Goal: Task Accomplishment & Management: Complete application form

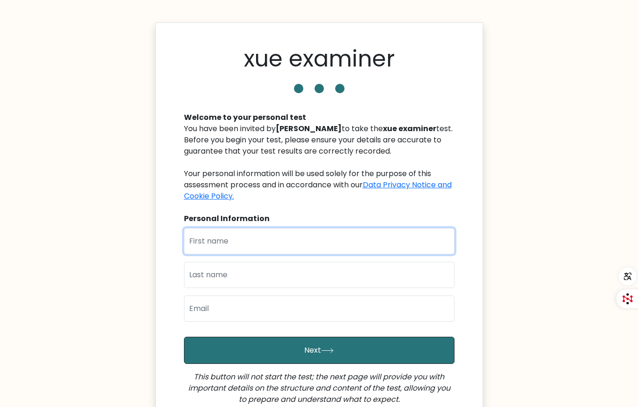
drag, startPoint x: 0, startPoint y: 0, endPoint x: 219, endPoint y: 244, distance: 327.9
click at [219, 244] on input "text" at bounding box center [319, 241] width 271 height 26
type input "xue"
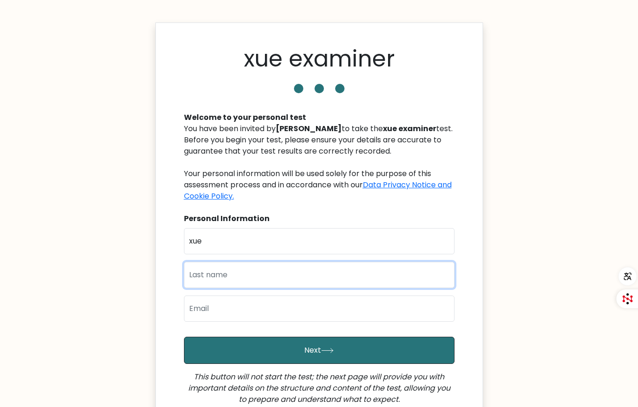
click at [263, 277] on input "text" at bounding box center [319, 275] width 271 height 26
type input "jin chen"
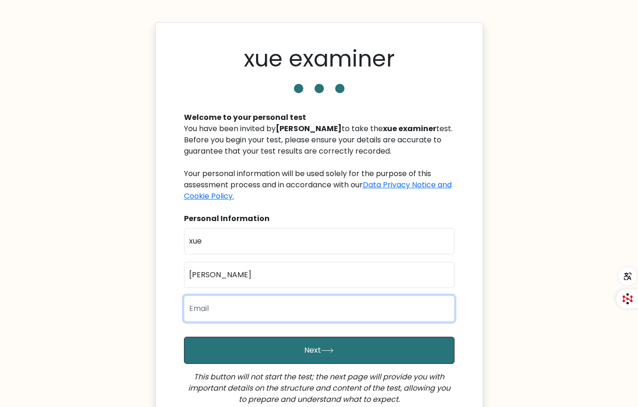
click at [254, 311] on input "email" at bounding box center [319, 308] width 271 height 26
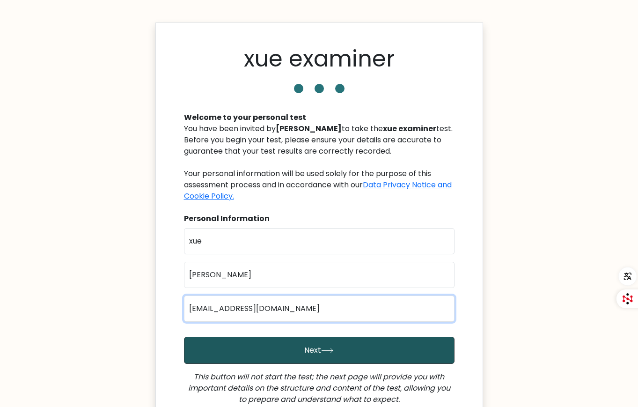
type input "lin_juncheng_1@students.edu.sg"
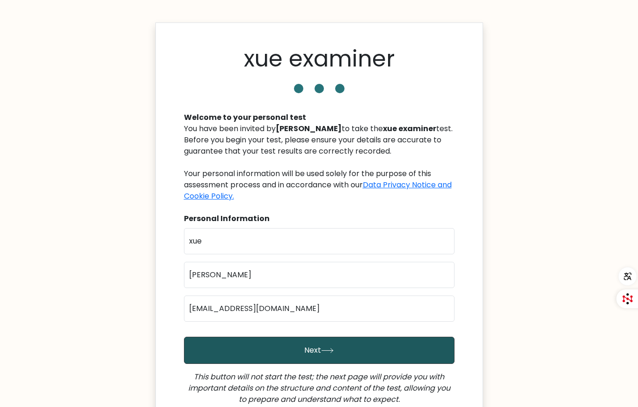
click at [309, 352] on button "Next" at bounding box center [319, 350] width 271 height 27
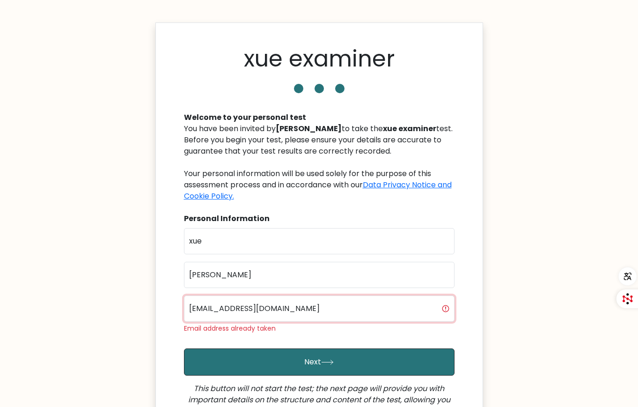
click at [339, 311] on input "[EMAIL_ADDRESS][DOMAIN_NAME]" at bounding box center [319, 308] width 271 height 26
type input "l"
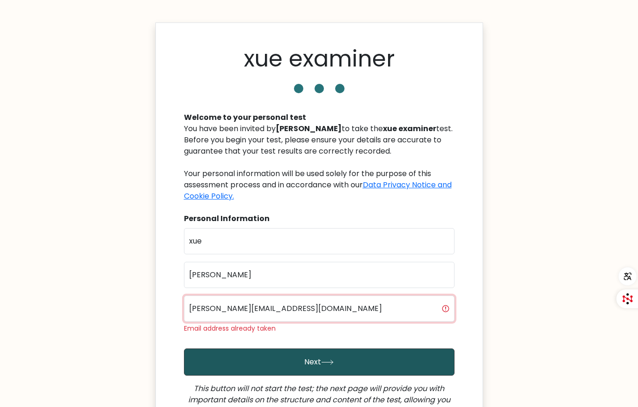
type input "jackson_liu_junxiang_@students.edu.sg"
click at [389, 353] on button "Next" at bounding box center [319, 361] width 271 height 27
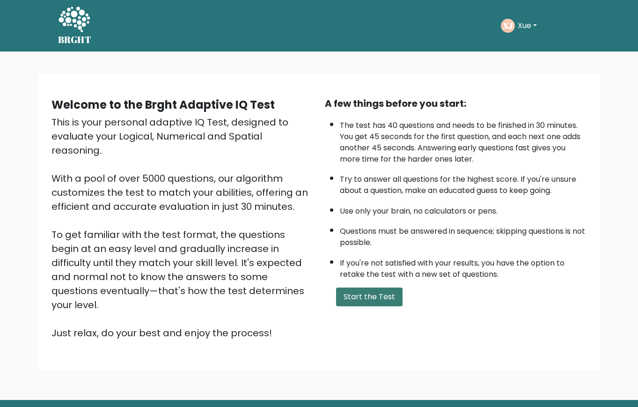
click at [392, 296] on button "Start the Test" at bounding box center [369, 296] width 66 height 19
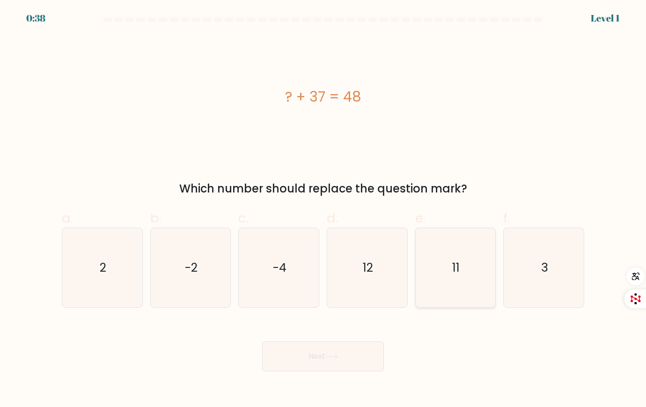
click at [439, 267] on icon "11" at bounding box center [455, 267] width 79 height 79
click at [323, 210] on input "e. 11" at bounding box center [323, 207] width 0 height 6
radio input "true"
click at [361, 360] on button "Next" at bounding box center [323, 356] width 122 height 30
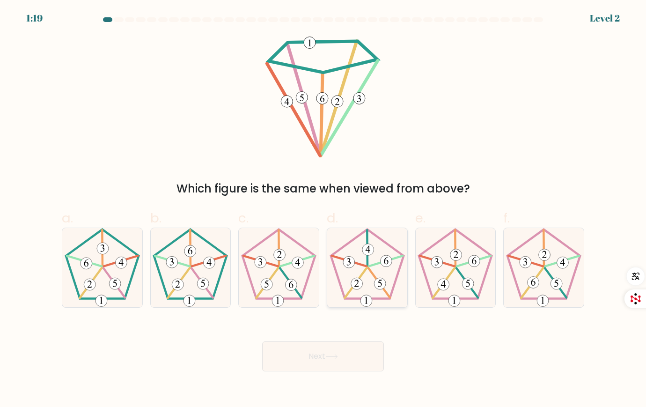
click at [389, 258] on 767 at bounding box center [386, 261] width 12 height 12
click at [323, 210] on input "d." at bounding box center [323, 207] width 0 height 6
radio input "true"
click at [338, 349] on button "Next" at bounding box center [323, 356] width 122 height 30
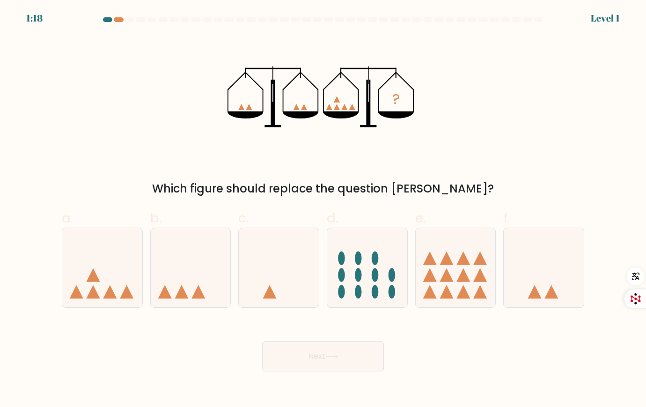
click at [373, 273] on ellipse at bounding box center [375, 275] width 7 height 14
click at [323, 210] on input "d." at bounding box center [323, 207] width 0 height 6
radio input "true"
click at [340, 362] on button "Next" at bounding box center [323, 356] width 122 height 30
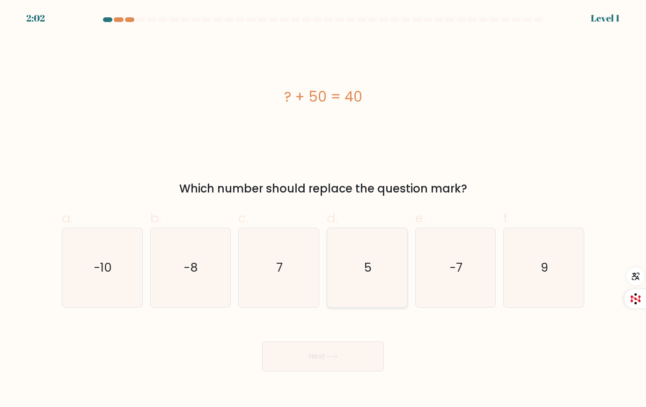
click at [363, 291] on icon "5" at bounding box center [367, 267] width 79 height 79
click at [323, 210] on input "d. 5" at bounding box center [323, 207] width 0 height 6
radio input "true"
click at [341, 367] on button "Next" at bounding box center [323, 356] width 122 height 30
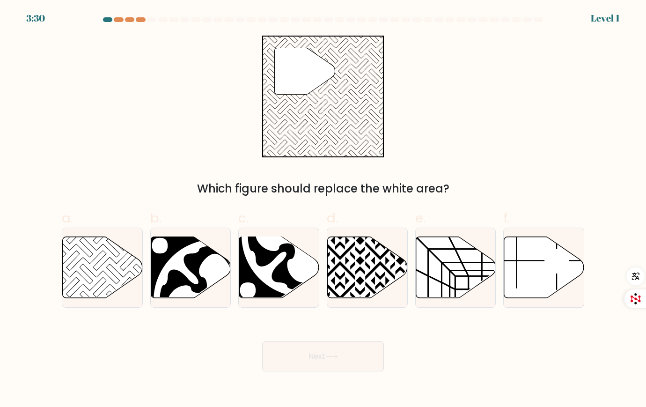
click at [330, 364] on button "Next" at bounding box center [323, 356] width 122 height 30
click at [356, 265] on icon at bounding box center [368, 267] width 80 height 61
click at [323, 210] on input "d." at bounding box center [323, 207] width 0 height 6
radio input "true"
click at [332, 358] on icon at bounding box center [331, 356] width 13 height 5
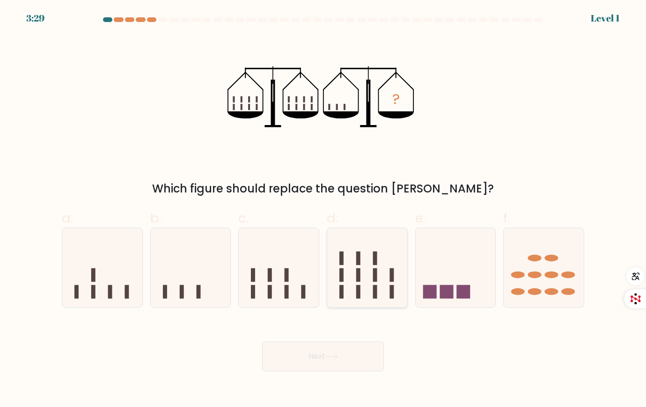
click at [346, 282] on icon at bounding box center [367, 268] width 80 height 66
click at [323, 210] on input "d." at bounding box center [323, 207] width 0 height 6
radio input "true"
click at [324, 367] on button "Next" at bounding box center [323, 356] width 122 height 30
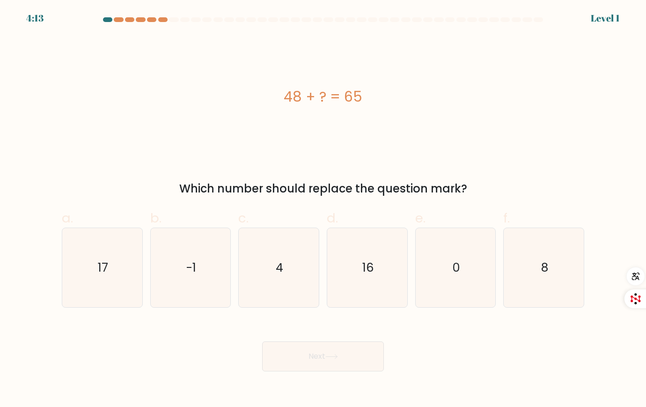
click at [364, 264] on text "16" at bounding box center [368, 267] width 12 height 17
click at [323, 210] on input "d. 16" at bounding box center [323, 207] width 0 height 6
radio input "true"
click at [345, 350] on button "Next" at bounding box center [323, 356] width 122 height 30
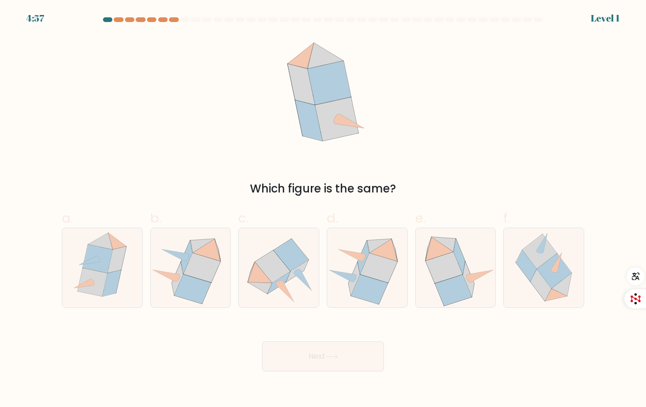
click at [371, 276] on icon at bounding box center [378, 267] width 37 height 29
click at [323, 210] on input "d." at bounding box center [323, 207] width 0 height 6
radio input "true"
click at [351, 349] on button "Next" at bounding box center [323, 356] width 122 height 30
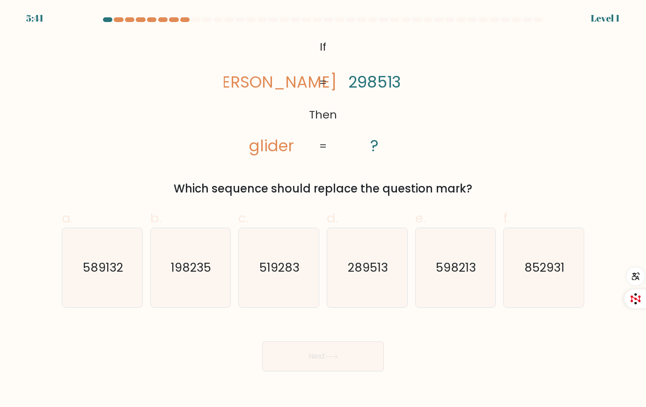
click at [362, 279] on icon "289513" at bounding box center [367, 267] width 79 height 79
click at [323, 210] on input "d. 289513" at bounding box center [323, 207] width 0 height 6
radio input "true"
click at [349, 347] on button "Next" at bounding box center [323, 356] width 122 height 30
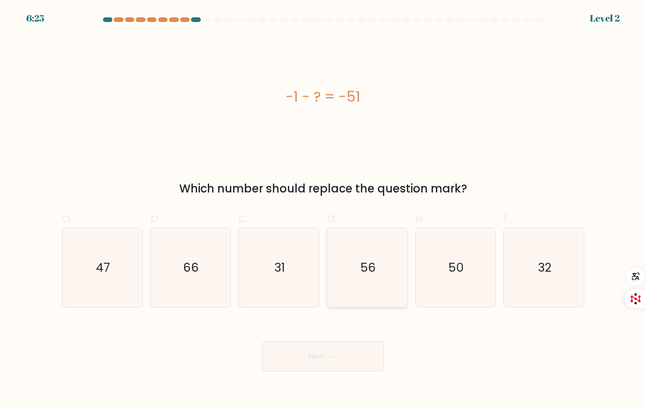
click at [360, 288] on icon "56" at bounding box center [367, 267] width 79 height 79
click at [323, 210] on input "d. 56" at bounding box center [323, 207] width 0 height 6
radio input "true"
drag, startPoint x: 336, startPoint y: 357, endPoint x: 334, endPoint y: 349, distance: 7.8
click at [336, 357] on icon at bounding box center [331, 356] width 13 height 5
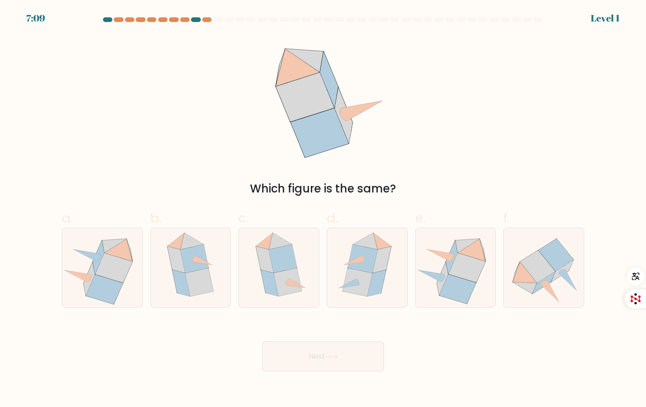
click at [343, 278] on icon at bounding box center [367, 267] width 68 height 79
click at [323, 210] on input "d." at bounding box center [323, 207] width 0 height 6
radio input "true"
click at [318, 367] on button "Next" at bounding box center [323, 356] width 122 height 30
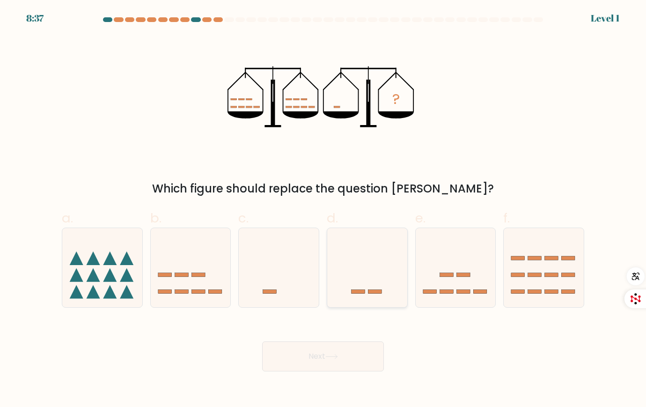
click at [332, 274] on icon at bounding box center [367, 268] width 80 height 66
click at [323, 210] on input "d." at bounding box center [323, 207] width 0 height 6
radio input "true"
click at [309, 344] on button "Next" at bounding box center [323, 356] width 122 height 30
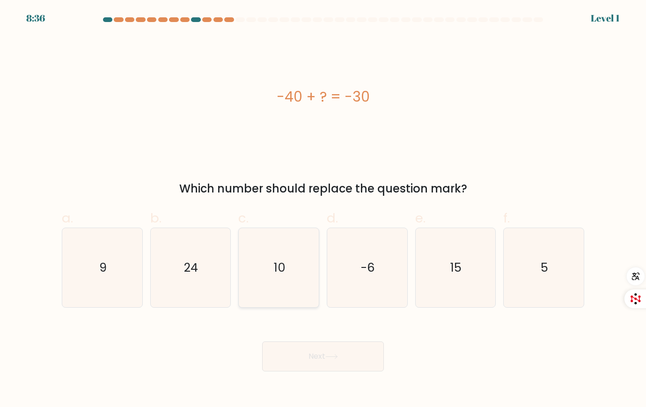
drag, startPoint x: 293, startPoint y: 314, endPoint x: 284, endPoint y: 283, distance: 32.2
click at [280, 275] on text "10" at bounding box center [280, 267] width 12 height 17
click at [323, 210] on input "c. 10" at bounding box center [323, 207] width 0 height 6
radio input "true"
drag, startPoint x: 298, startPoint y: 362, endPoint x: 298, endPoint y: 355, distance: 7.0
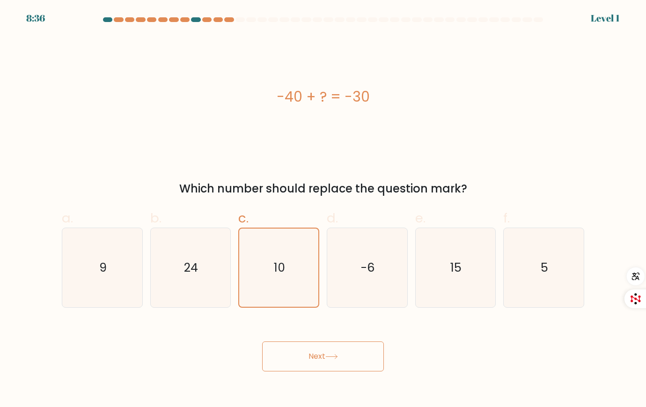
click at [298, 362] on button "Next" at bounding box center [323, 356] width 122 height 30
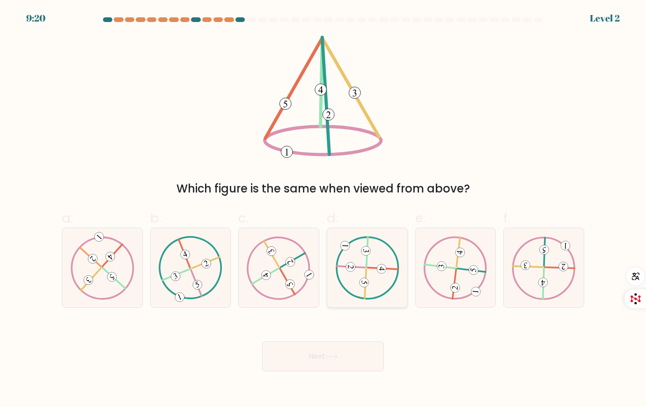
click at [362, 272] on icon at bounding box center [367, 267] width 64 height 63
click at [323, 210] on input "d." at bounding box center [323, 207] width 0 height 6
radio input "true"
click at [326, 357] on button "Next" at bounding box center [323, 356] width 122 height 30
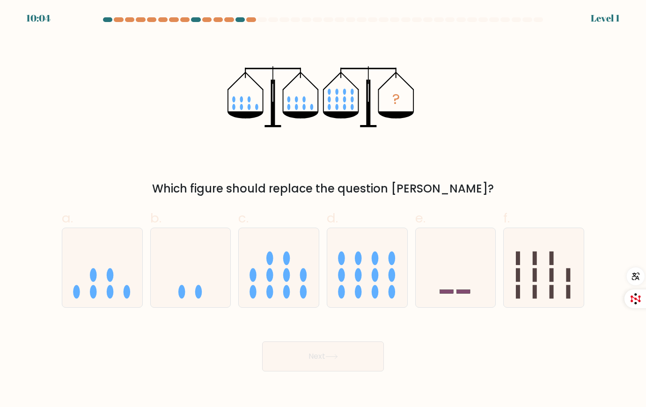
click at [293, 287] on icon at bounding box center [279, 268] width 80 height 66
click at [323, 210] on input "c." at bounding box center [323, 207] width 0 height 6
radio input "true"
click at [299, 355] on button "Next" at bounding box center [323, 356] width 122 height 30
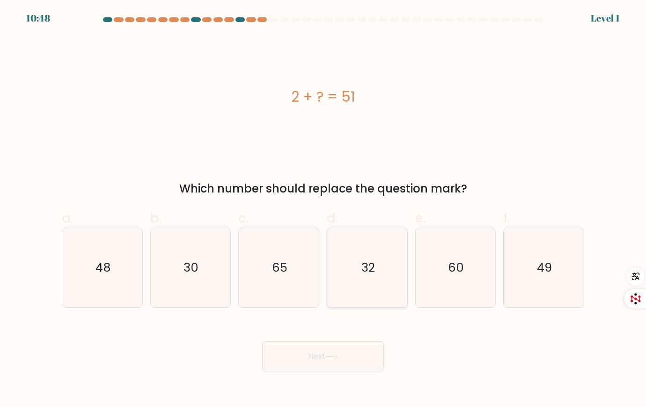
click at [375, 286] on icon "32" at bounding box center [367, 267] width 79 height 79
click at [323, 210] on input "d. 32" at bounding box center [323, 207] width 0 height 6
radio input "true"
click at [320, 358] on button "Next" at bounding box center [323, 356] width 122 height 30
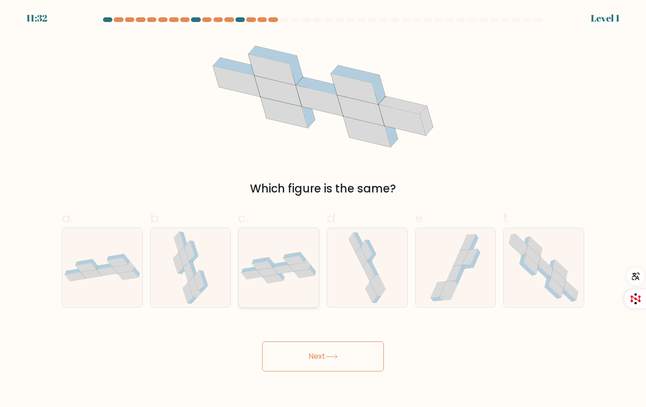
click at [291, 278] on icon at bounding box center [279, 267] width 80 height 31
click at [323, 210] on input "c." at bounding box center [323, 207] width 0 height 6
radio input "true"
click at [326, 359] on button "Next" at bounding box center [323, 356] width 122 height 30
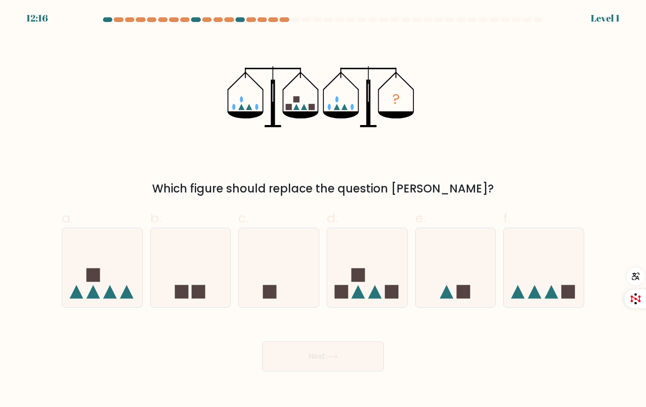
click at [348, 282] on icon at bounding box center [367, 268] width 80 height 66
click at [323, 210] on input "d." at bounding box center [323, 207] width 0 height 6
radio input "true"
click at [337, 355] on icon at bounding box center [331, 356] width 13 height 5
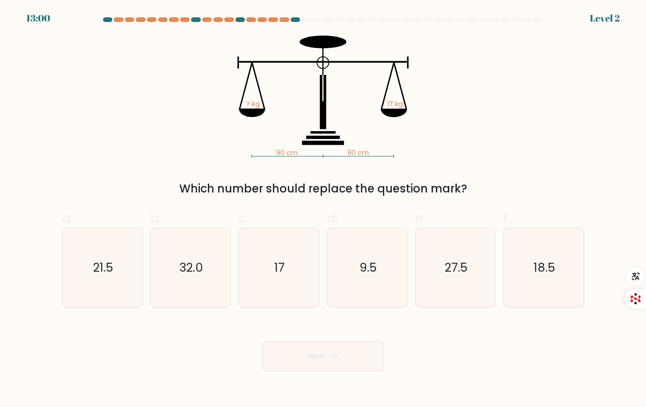
click at [346, 291] on icon "9.5" at bounding box center [367, 267] width 79 height 79
click at [323, 210] on input "d. 9.5" at bounding box center [323, 207] width 0 height 6
radio input "true"
click at [337, 349] on button "Next" at bounding box center [323, 356] width 122 height 30
click at [352, 287] on icon "9.5" at bounding box center [367, 267] width 78 height 78
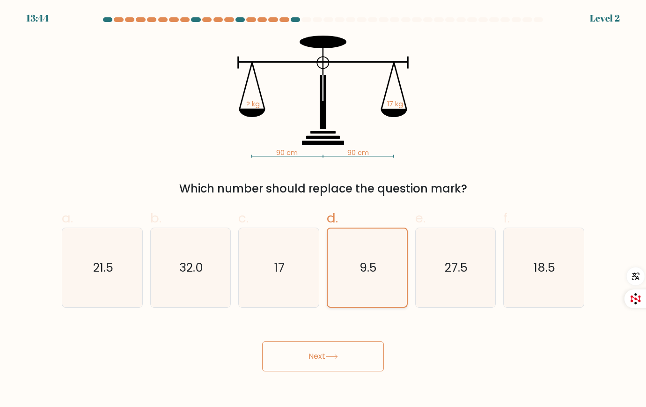
click at [323, 210] on input "d. 9.5" at bounding box center [323, 207] width 0 height 6
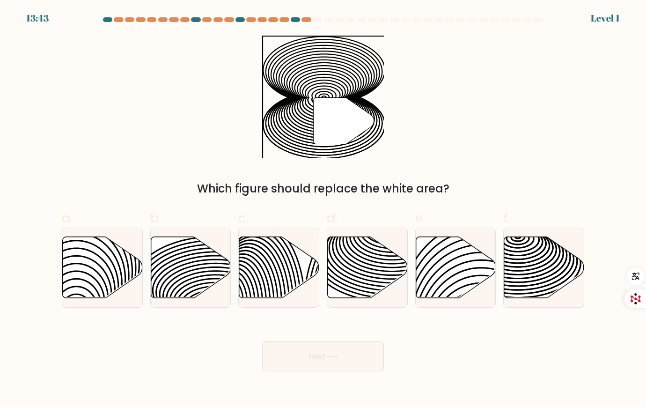
click at [349, 339] on div "Next" at bounding box center [323, 345] width 534 height 52
click at [357, 272] on icon at bounding box center [392, 261] width 161 height 81
click at [323, 210] on input "d." at bounding box center [323, 207] width 0 height 6
radio input "true"
click at [348, 351] on button "Next" at bounding box center [323, 356] width 122 height 30
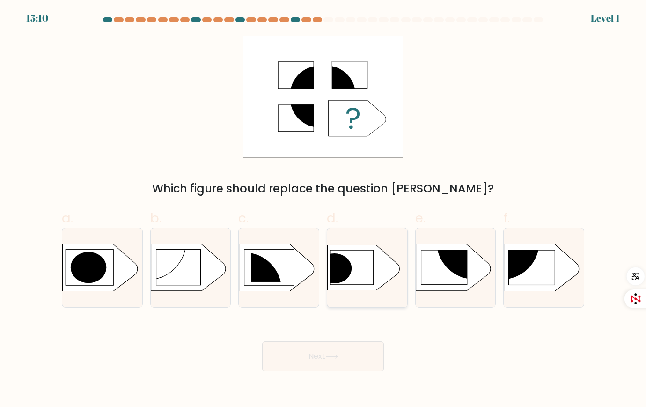
click at [356, 277] on icon at bounding box center [364, 267] width 72 height 45
click at [323, 210] on input "d." at bounding box center [323, 207] width 0 height 6
radio input "true"
click at [343, 350] on button "Next" at bounding box center [323, 356] width 122 height 30
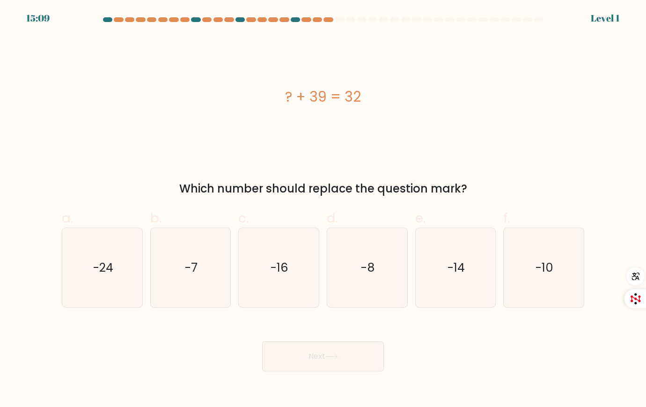
click at [356, 279] on icon "-8" at bounding box center [367, 267] width 79 height 79
click at [323, 210] on input "d. -8" at bounding box center [323, 207] width 0 height 6
radio input "true"
drag, startPoint x: 346, startPoint y: 354, endPoint x: 344, endPoint y: 332, distance: 21.7
click at [346, 353] on button "Next" at bounding box center [323, 356] width 122 height 30
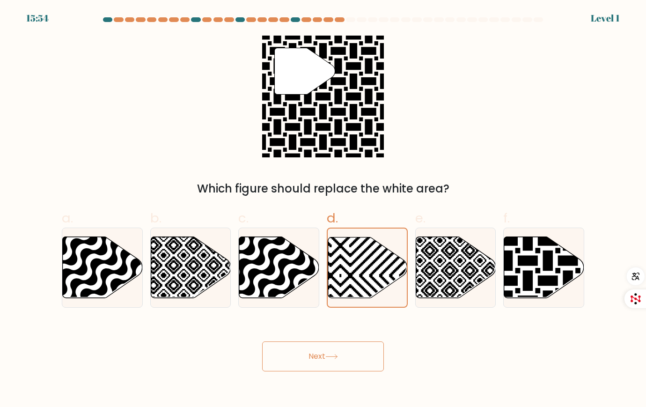
click at [346, 352] on button "Next" at bounding box center [323, 356] width 122 height 30
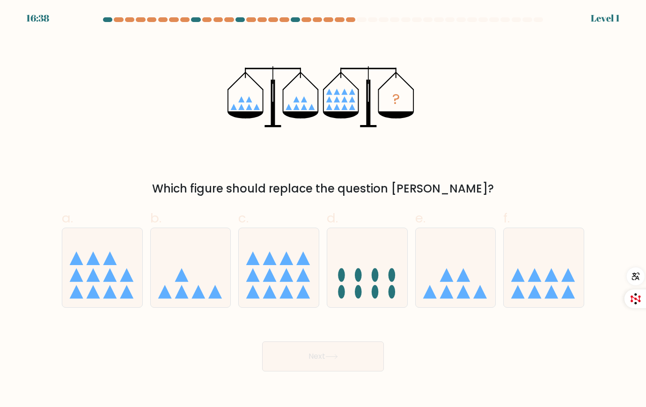
click at [354, 275] on icon at bounding box center [367, 268] width 80 height 66
click at [323, 210] on input "d." at bounding box center [323, 207] width 0 height 6
radio input "true"
click at [342, 360] on button "Next" at bounding box center [323, 356] width 122 height 30
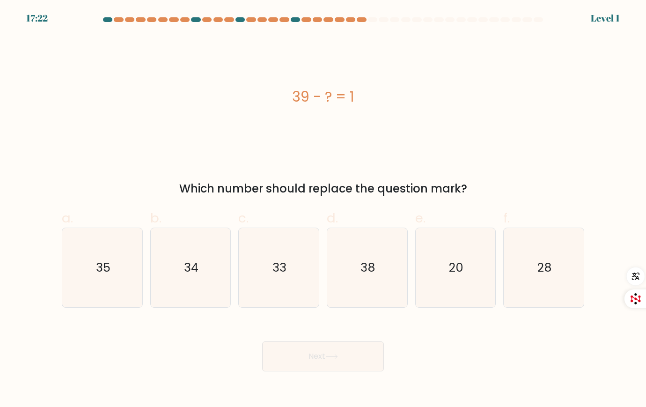
click at [352, 282] on icon "38" at bounding box center [367, 267] width 79 height 79
click at [323, 210] on input "d. 38" at bounding box center [323, 207] width 0 height 6
radio input "true"
click at [348, 345] on button "Next" at bounding box center [323, 356] width 122 height 30
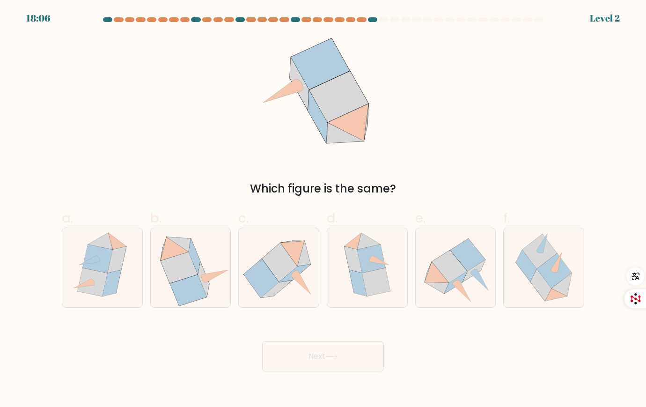
click at [351, 276] on icon at bounding box center [357, 283] width 17 height 27
click at [323, 210] on input "d." at bounding box center [323, 207] width 0 height 6
radio input "true"
click at [343, 349] on button "Next" at bounding box center [323, 356] width 122 height 30
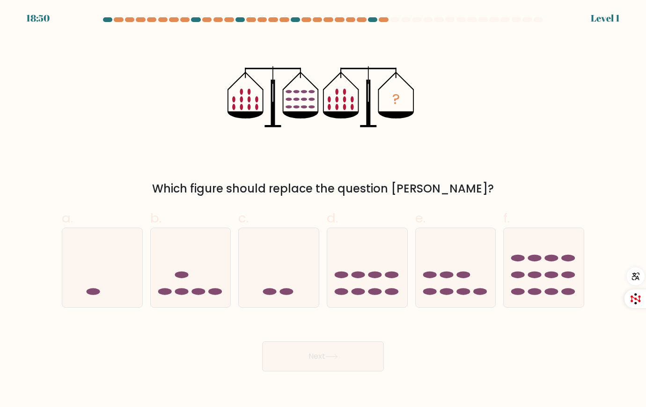
drag, startPoint x: 349, startPoint y: 298, endPoint x: 356, endPoint y: 310, distance: 13.6
click at [356, 285] on icon at bounding box center [367, 268] width 80 height 66
click at [323, 210] on input "d." at bounding box center [323, 207] width 0 height 6
radio input "true"
click at [349, 358] on button "Next" at bounding box center [323, 356] width 122 height 30
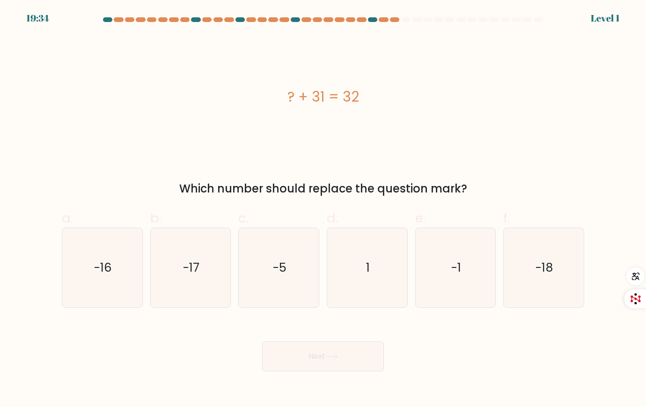
click at [356, 276] on icon "1" at bounding box center [367, 267] width 79 height 79
click at [323, 210] on input "d. 1" at bounding box center [323, 207] width 0 height 6
radio input "true"
click at [348, 360] on button "Next" at bounding box center [323, 356] width 122 height 30
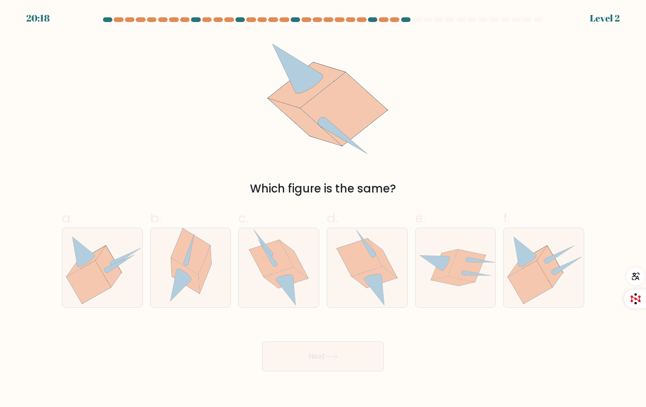
click at [359, 274] on icon at bounding box center [359, 257] width 45 height 38
click at [323, 210] on input "d." at bounding box center [323, 207] width 0 height 6
radio input "true"
drag, startPoint x: 355, startPoint y: 353, endPoint x: 360, endPoint y: 294, distance: 59.6
click at [354, 348] on button "Next" at bounding box center [323, 356] width 122 height 30
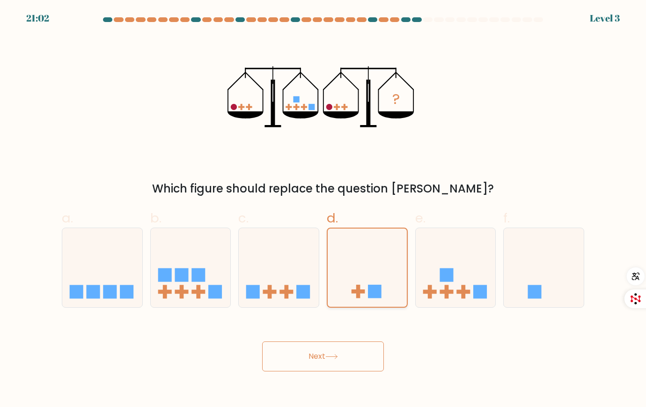
drag, startPoint x: 355, startPoint y: 350, endPoint x: 362, endPoint y: 282, distance: 67.8
click at [355, 346] on button "Next" at bounding box center [323, 356] width 122 height 30
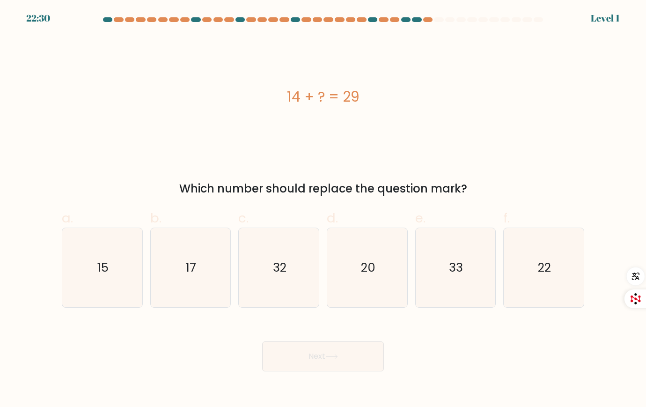
click at [354, 345] on button "Next" at bounding box center [323, 356] width 122 height 30
drag, startPoint x: 362, startPoint y: 260, endPoint x: 363, endPoint y: 314, distance: 54.3
click at [363, 261] on text "20" at bounding box center [367, 267] width 15 height 17
click at [323, 210] on input "d. 20" at bounding box center [323, 207] width 0 height 6
radio input "true"
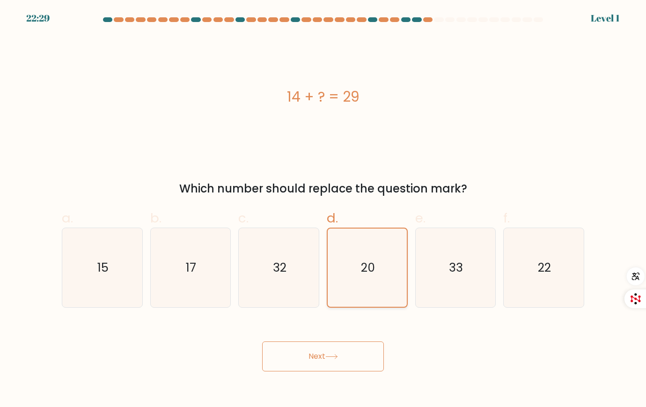
drag, startPoint x: 355, startPoint y: 360, endPoint x: 360, endPoint y: 288, distance: 71.8
click at [355, 351] on button "Next" at bounding box center [323, 356] width 122 height 30
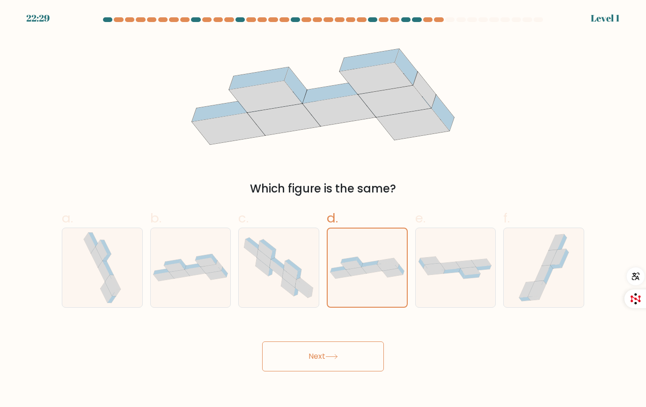
drag, startPoint x: 356, startPoint y: 351, endPoint x: 357, endPoint y: 298, distance: 52.9
click at [356, 349] on button "Next" at bounding box center [323, 356] width 122 height 30
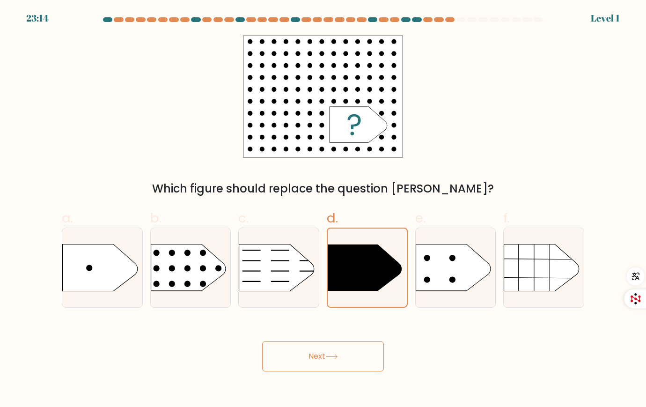
drag, startPoint x: 350, startPoint y: 349, endPoint x: 351, endPoint y: 329, distance: 20.2
click at [350, 347] on button "Next" at bounding box center [323, 356] width 122 height 30
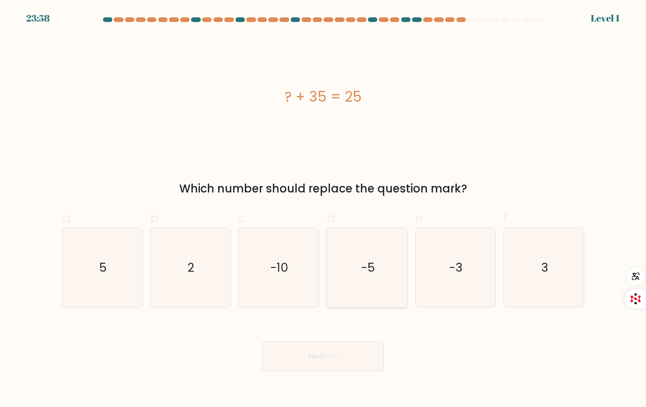
drag, startPoint x: 354, startPoint y: 355, endPoint x: 355, endPoint y: 301, distance: 53.8
click at [353, 352] on button "Next" at bounding box center [323, 356] width 122 height 30
drag, startPoint x: 359, startPoint y: 275, endPoint x: 356, endPoint y: 290, distance: 15.2
click at [360, 274] on icon "-5" at bounding box center [367, 267] width 79 height 79
click at [323, 210] on input "d. -5" at bounding box center [323, 207] width 0 height 6
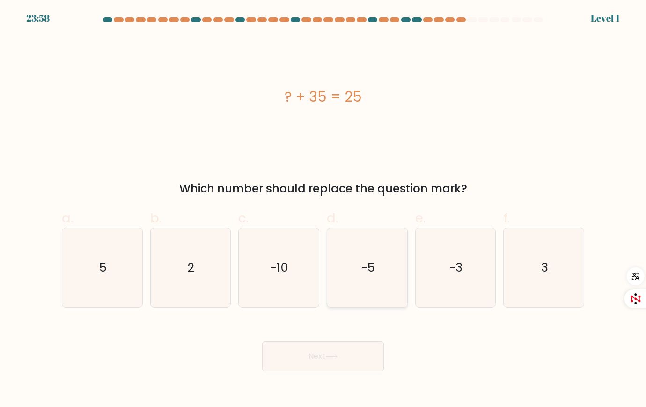
radio input "true"
drag, startPoint x: 338, startPoint y: 363, endPoint x: 339, endPoint y: 345, distance: 17.8
click at [338, 357] on button "Next" at bounding box center [323, 356] width 122 height 30
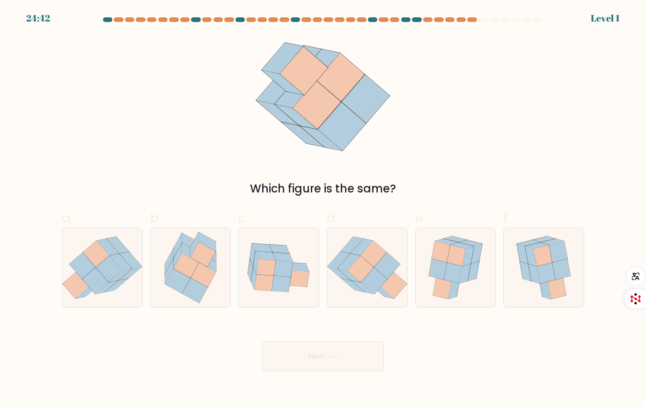
click at [365, 281] on icon at bounding box center [374, 280] width 26 height 26
click at [323, 210] on input "d." at bounding box center [323, 207] width 0 height 6
radio input "true"
click at [354, 356] on button "Next" at bounding box center [323, 356] width 122 height 30
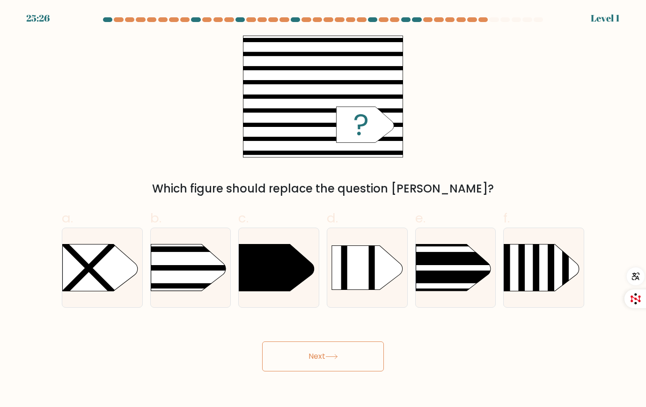
click at [355, 285] on icon at bounding box center [367, 267] width 71 height 44
click at [323, 210] on input "d." at bounding box center [323, 207] width 0 height 6
radio input "true"
click at [351, 344] on button "Next" at bounding box center [323, 356] width 122 height 30
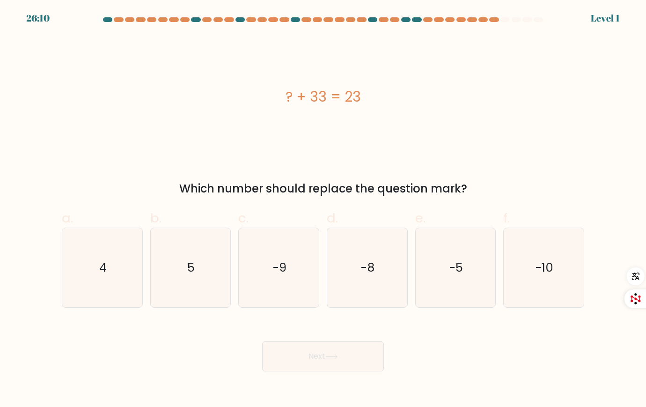
click at [356, 290] on icon "-8" at bounding box center [367, 267] width 79 height 79
click at [323, 210] on input "d. -8" at bounding box center [323, 207] width 0 height 6
radio input "true"
click at [348, 365] on button "Next" at bounding box center [323, 356] width 122 height 30
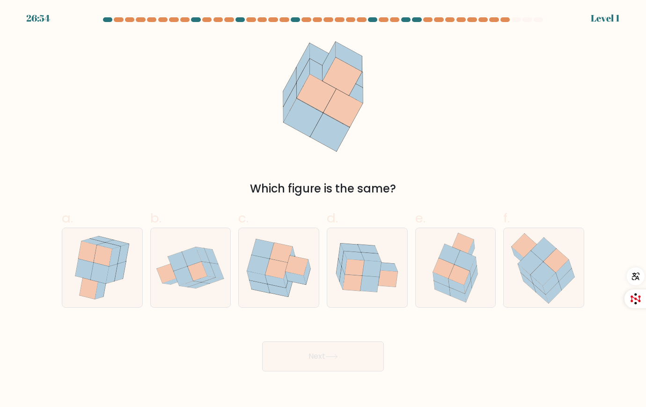
click at [360, 285] on icon at bounding box center [352, 282] width 19 height 16
click at [323, 210] on input "d." at bounding box center [323, 207] width 0 height 6
radio input "true"
click at [354, 351] on button "Next" at bounding box center [323, 356] width 122 height 30
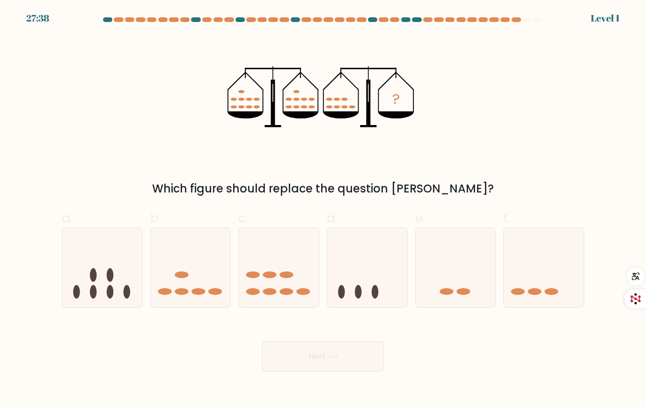
drag, startPoint x: 351, startPoint y: 288, endPoint x: 352, endPoint y: 310, distance: 22.5
click at [352, 292] on icon at bounding box center [367, 268] width 80 height 66
click at [323, 210] on input "d." at bounding box center [323, 207] width 0 height 6
radio input "true"
click at [347, 351] on button "Next" at bounding box center [323, 356] width 122 height 30
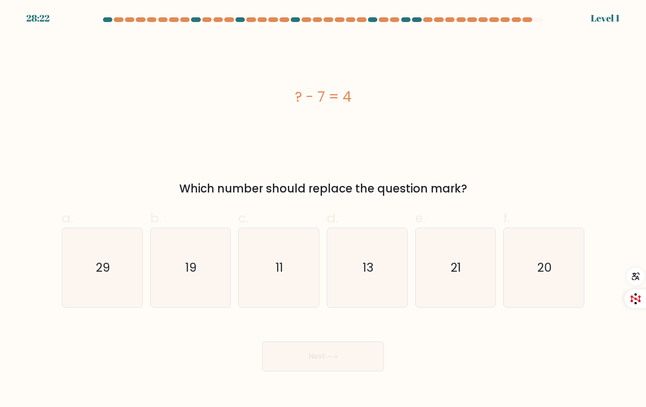
click at [354, 287] on icon "13" at bounding box center [367, 267] width 79 height 79
click at [323, 210] on input "d. 13" at bounding box center [323, 207] width 0 height 6
radio input "true"
drag, startPoint x: 355, startPoint y: 347, endPoint x: 361, endPoint y: 312, distance: 35.6
click at [356, 347] on button "Next" at bounding box center [323, 356] width 122 height 30
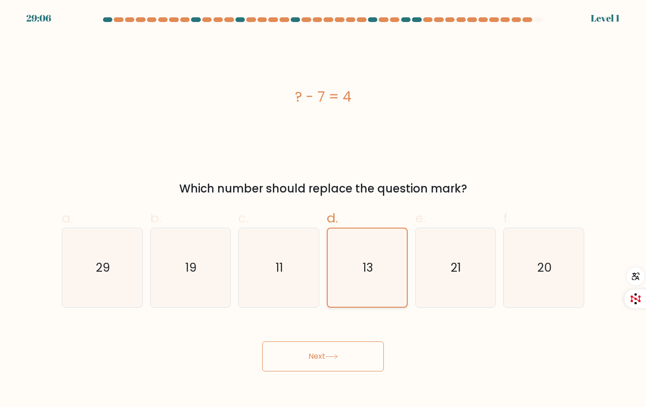
click at [363, 289] on icon "13" at bounding box center [367, 267] width 78 height 78
click at [323, 210] on input "d. 13" at bounding box center [323, 207] width 0 height 6
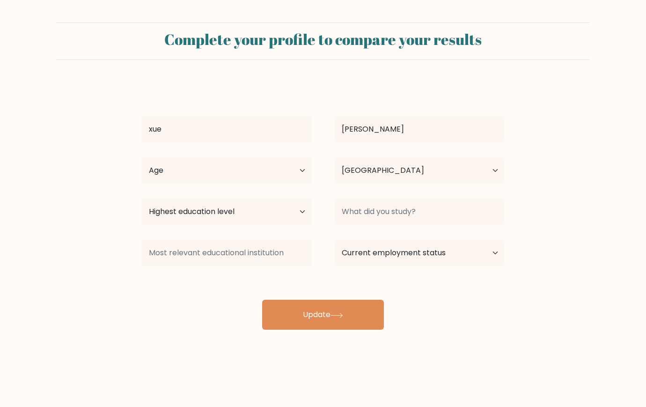
select select "SG"
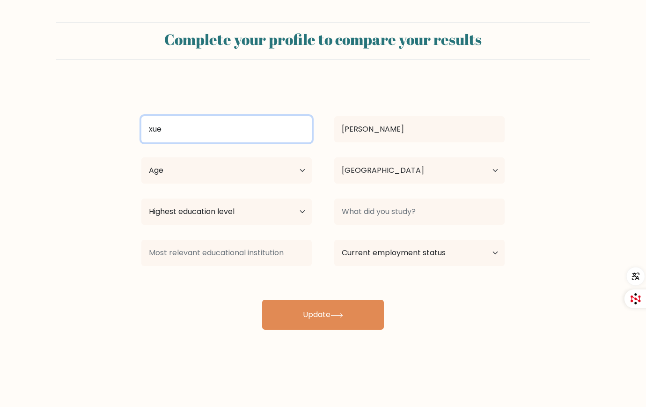
click at [288, 141] on input "xue" at bounding box center [226, 129] width 170 height 26
type input "x"
type input "liu"
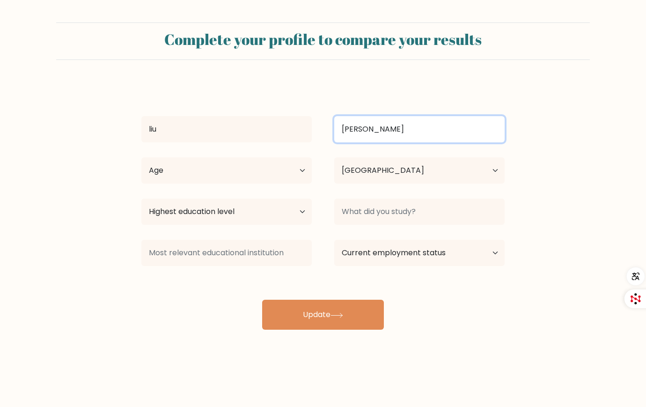
click at [422, 129] on input "jin chen" at bounding box center [419, 129] width 170 height 26
type input "j"
type input "junxiang"
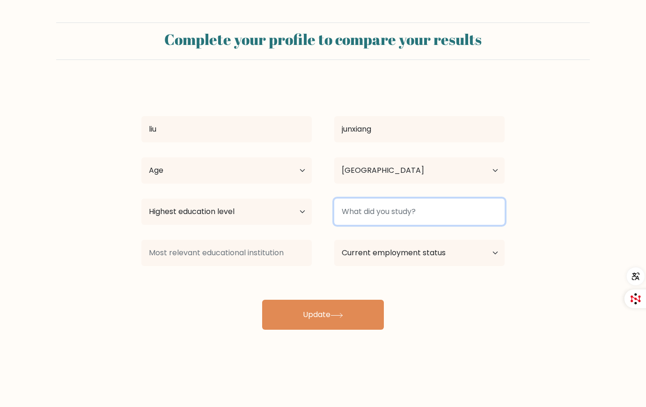
click at [366, 208] on input at bounding box center [419, 211] width 170 height 26
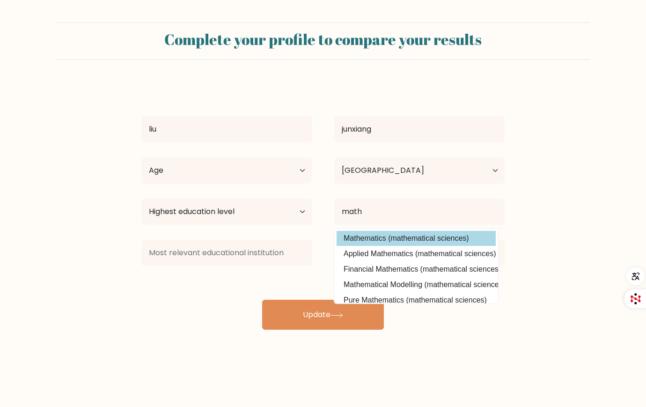
click at [401, 233] on option "Mathematics (mathematical sciences)" at bounding box center [416, 238] width 159 height 15
type input "Mathematics"
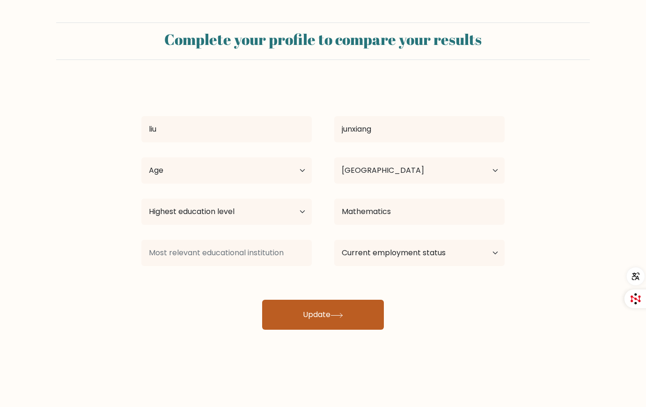
click at [320, 313] on button "Update" at bounding box center [323, 315] width 122 height 30
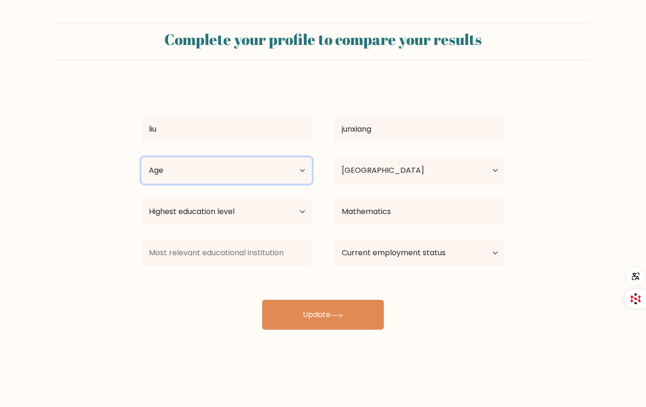
click at [208, 161] on select "Age Under 18 years old 18-24 years old 25-34 years old 35-44 years old 45-54 ye…" at bounding box center [226, 170] width 170 height 26
select select "18_24"
click at [141, 157] on select "Age Under 18 years old 18-24 years old 25-34 years old 35-44 years old 45-54 ye…" at bounding box center [226, 170] width 170 height 26
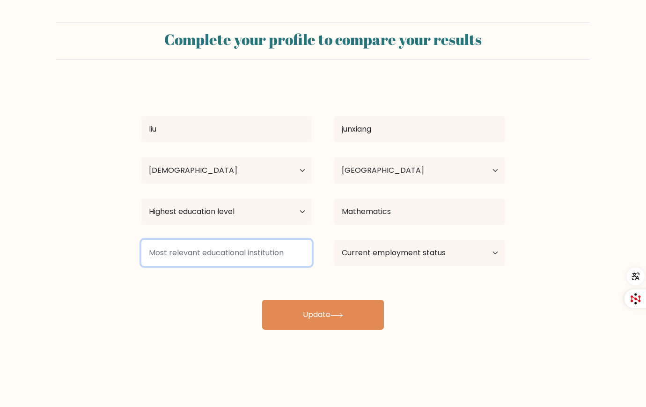
click at [239, 243] on input at bounding box center [226, 253] width 170 height 26
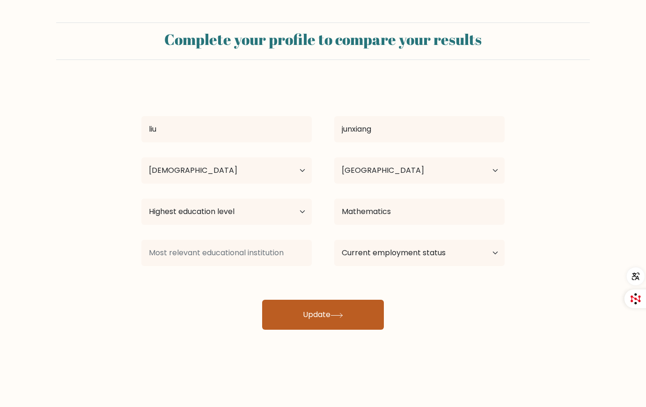
click at [314, 310] on button "Update" at bounding box center [323, 315] width 122 height 30
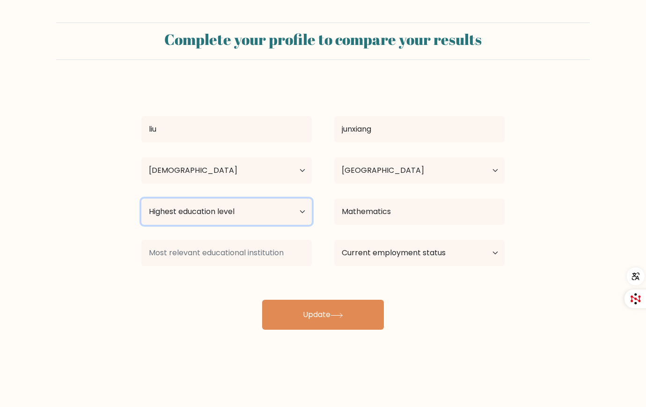
click at [230, 203] on select "Highest education level No schooling Primary Lower Secondary Upper Secondary Oc…" at bounding box center [226, 211] width 170 height 26
click at [141, 198] on select "Highest education level No schooling Primary Lower Secondary Upper Secondary Oc…" at bounding box center [226, 211] width 170 height 26
click at [218, 210] on select "Highest education level No schooling Primary Lower Secondary Upper Secondary Oc…" at bounding box center [226, 211] width 170 height 26
select select "upper_secondary"
click at [141, 198] on select "Highest education level No schooling Primary Lower Secondary Upper Secondary Oc…" at bounding box center [226, 211] width 170 height 26
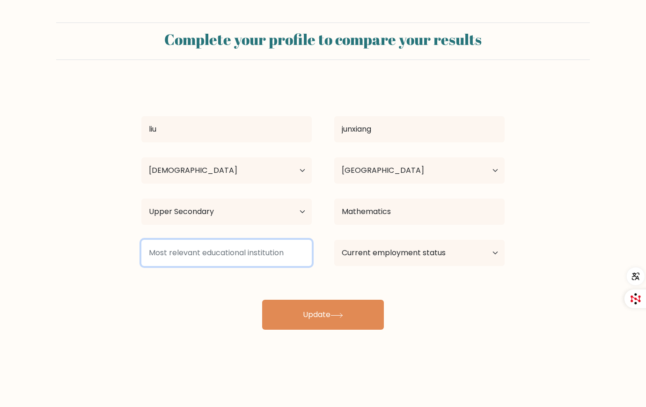
click at [201, 256] on input at bounding box center [226, 253] width 170 height 26
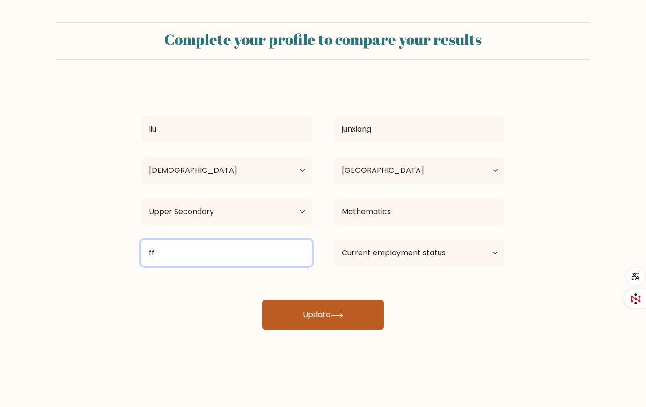
type input "ff"
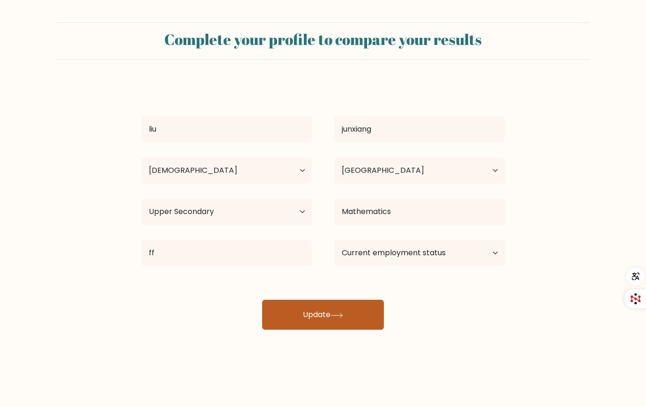
click at [354, 316] on button "Update" at bounding box center [323, 315] width 122 height 30
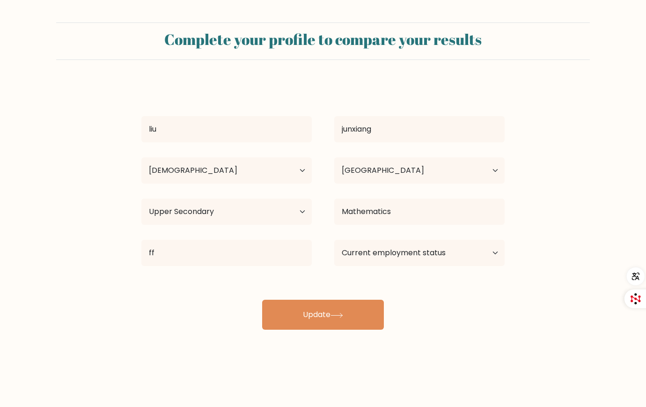
click at [388, 236] on div "Current employment status Employed Student Retired Other / prefer not to answer" at bounding box center [419, 253] width 193 height 34
click at [391, 253] on select "Current employment status Employed Student Retired Other / prefer not to answer" at bounding box center [419, 253] width 170 height 26
select select "student"
click at [334, 240] on select "Current employment status Employed Student Retired Other / prefer not to answer" at bounding box center [419, 253] width 170 height 26
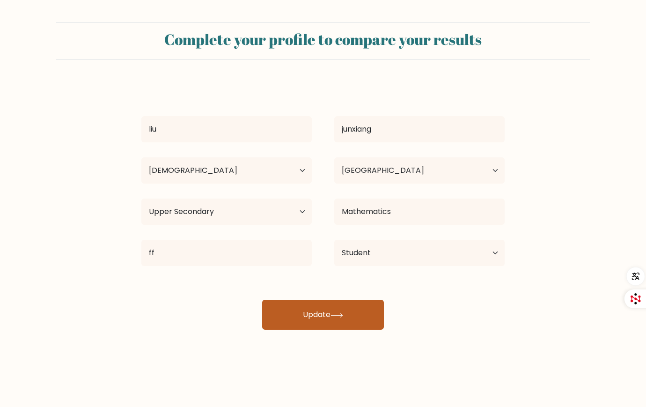
click at [323, 318] on button "Update" at bounding box center [323, 315] width 122 height 30
